Goal: Task Accomplishment & Management: Manage account settings

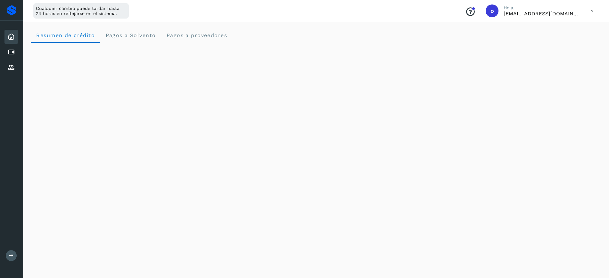
scroll to position [91, 0]
click at [8, 33] on icon at bounding box center [11, 37] width 8 height 8
click at [15, 51] on div "Cuentas por pagar" at bounding box center [10, 52] width 13 height 14
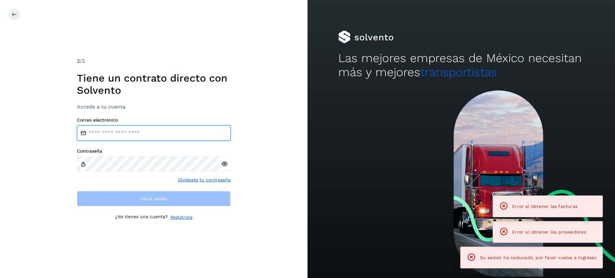
type input "**********"
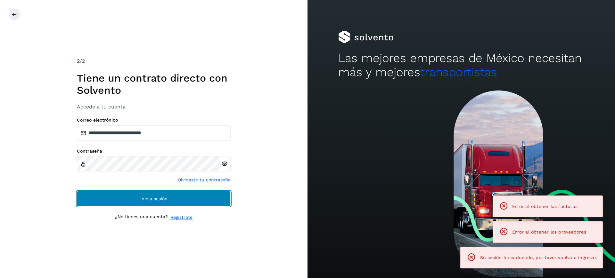
click at [187, 195] on button "Inicia sesión" at bounding box center [154, 198] width 154 height 15
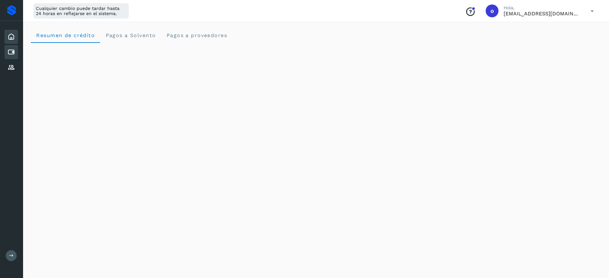
click at [11, 51] on icon at bounding box center [11, 52] width 8 height 8
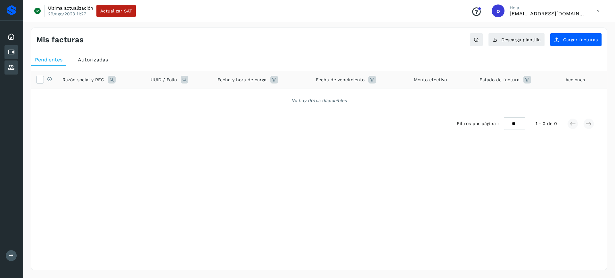
click at [11, 64] on icon at bounding box center [11, 68] width 8 height 8
click at [5, 33] on div "Inicio" at bounding box center [10, 37] width 13 height 14
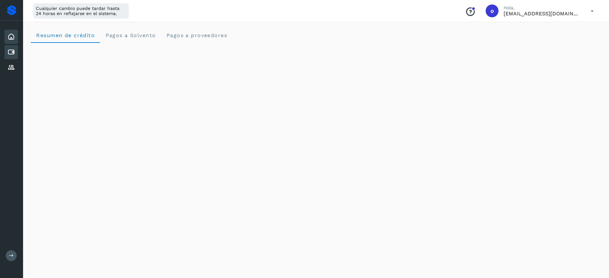
click at [10, 53] on icon at bounding box center [11, 52] width 8 height 8
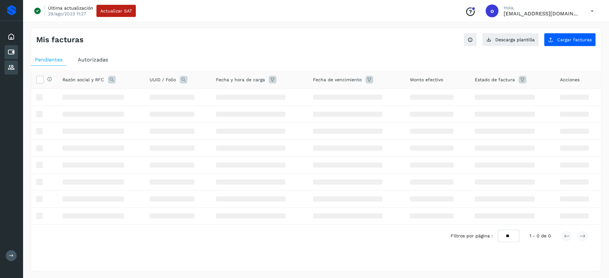
click at [9, 62] on div "Proveedores" at bounding box center [10, 68] width 13 height 14
